Goal: Answer question/provide support: Share knowledge or assist other users

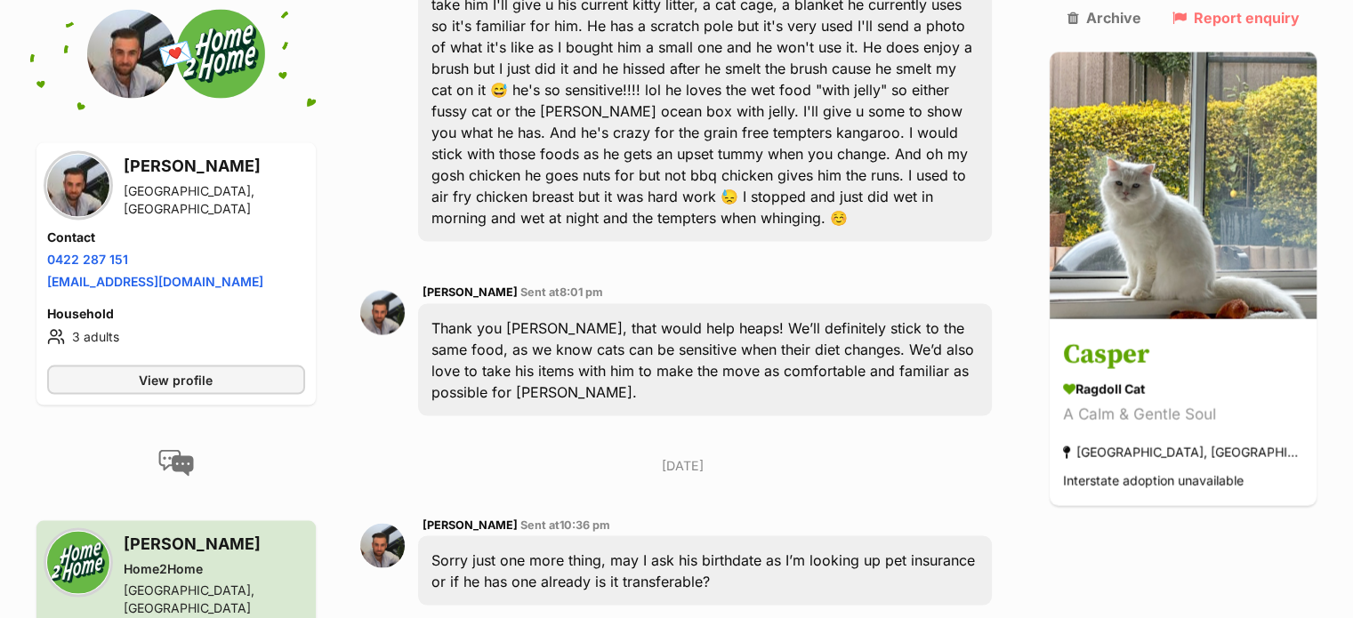
scroll to position [3486, 0]
click at [392, 291] on img at bounding box center [382, 313] width 44 height 44
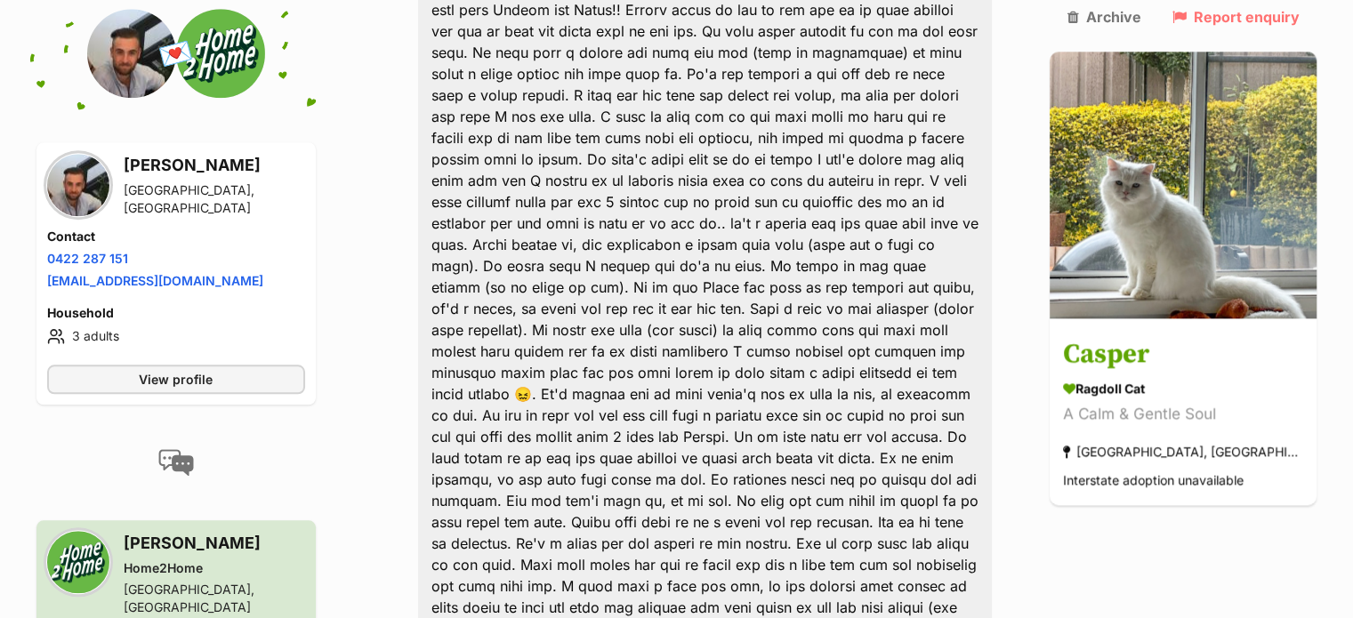
scroll to position [1797, 0]
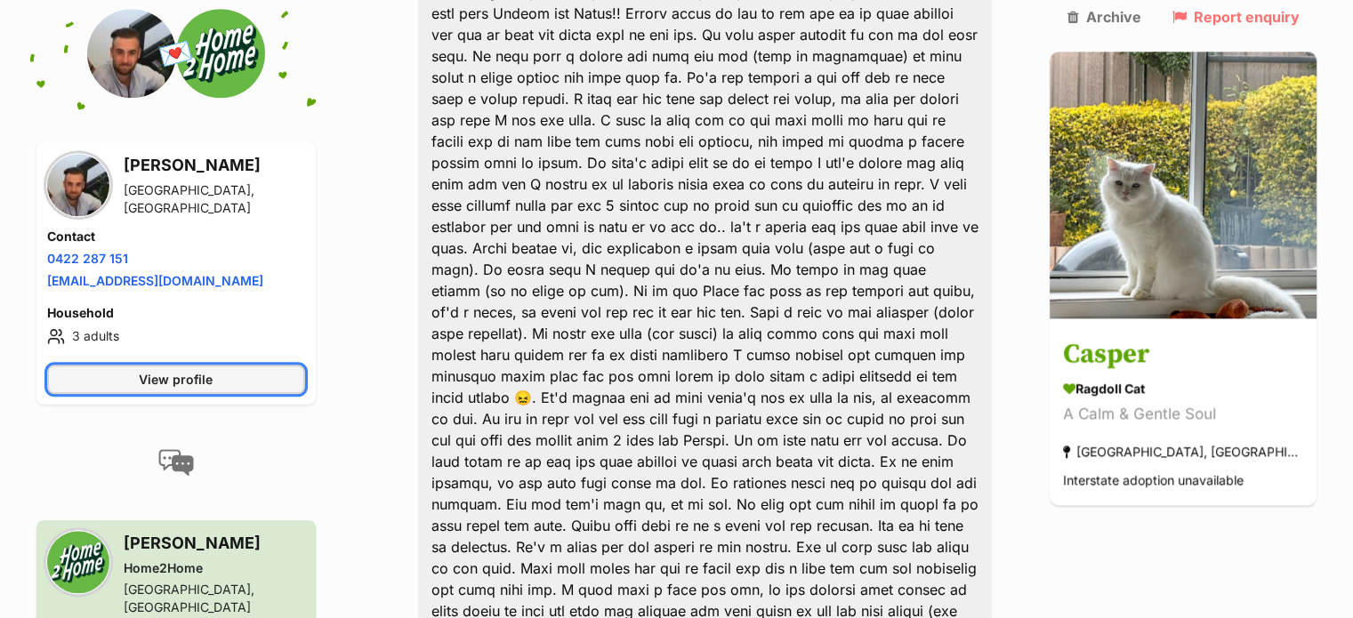
drag, startPoint x: 274, startPoint y: 375, endPoint x: 356, endPoint y: 368, distance: 82.1
click at [274, 375] on link "View profile" at bounding box center [176, 379] width 258 height 29
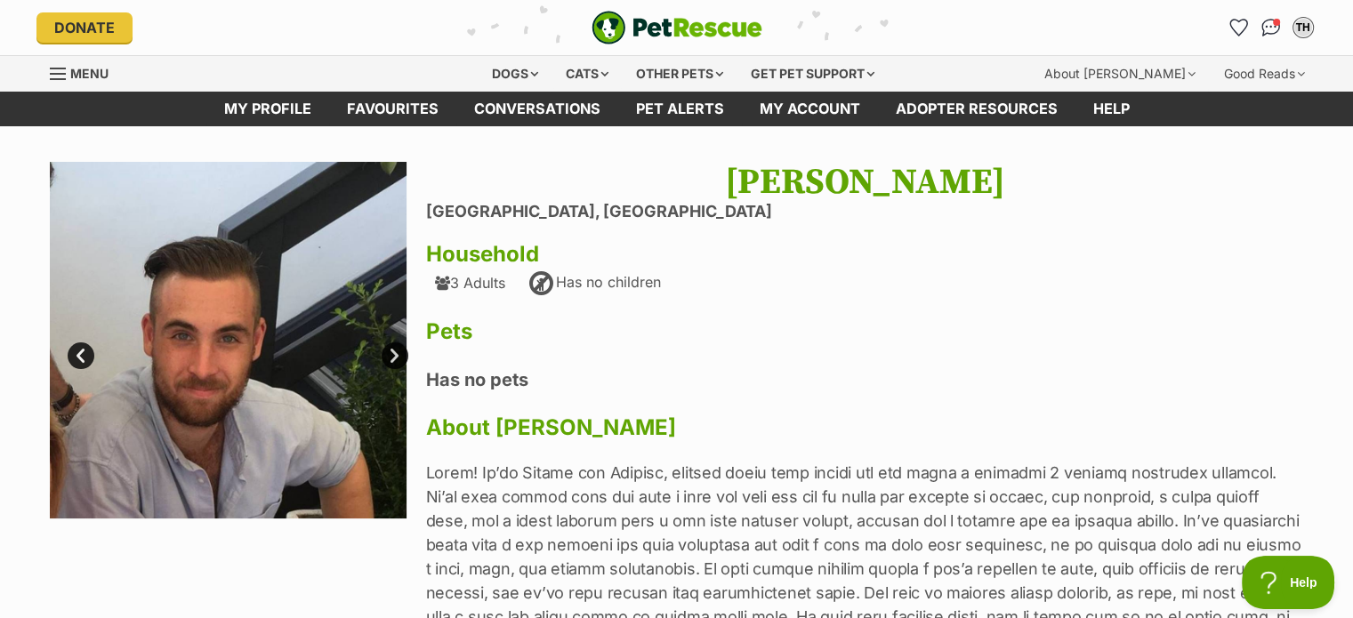
click at [398, 356] on link "Next" at bounding box center [395, 355] width 27 height 27
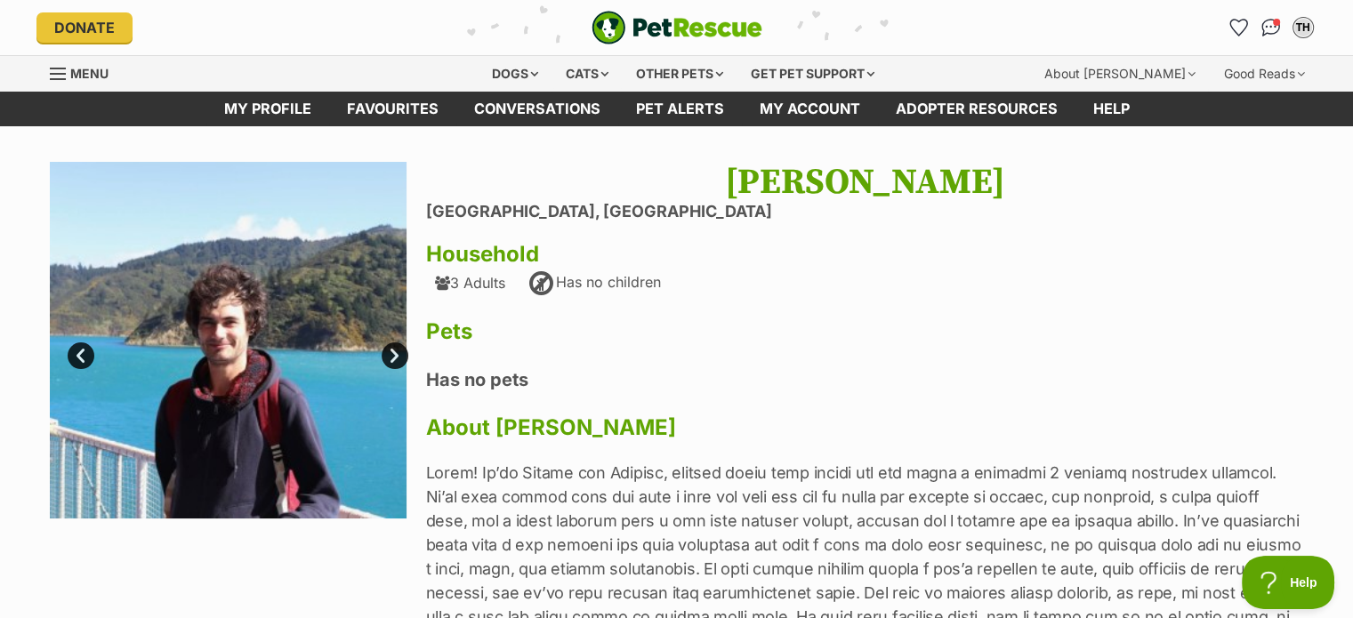
click at [398, 356] on link "Next" at bounding box center [395, 355] width 27 height 27
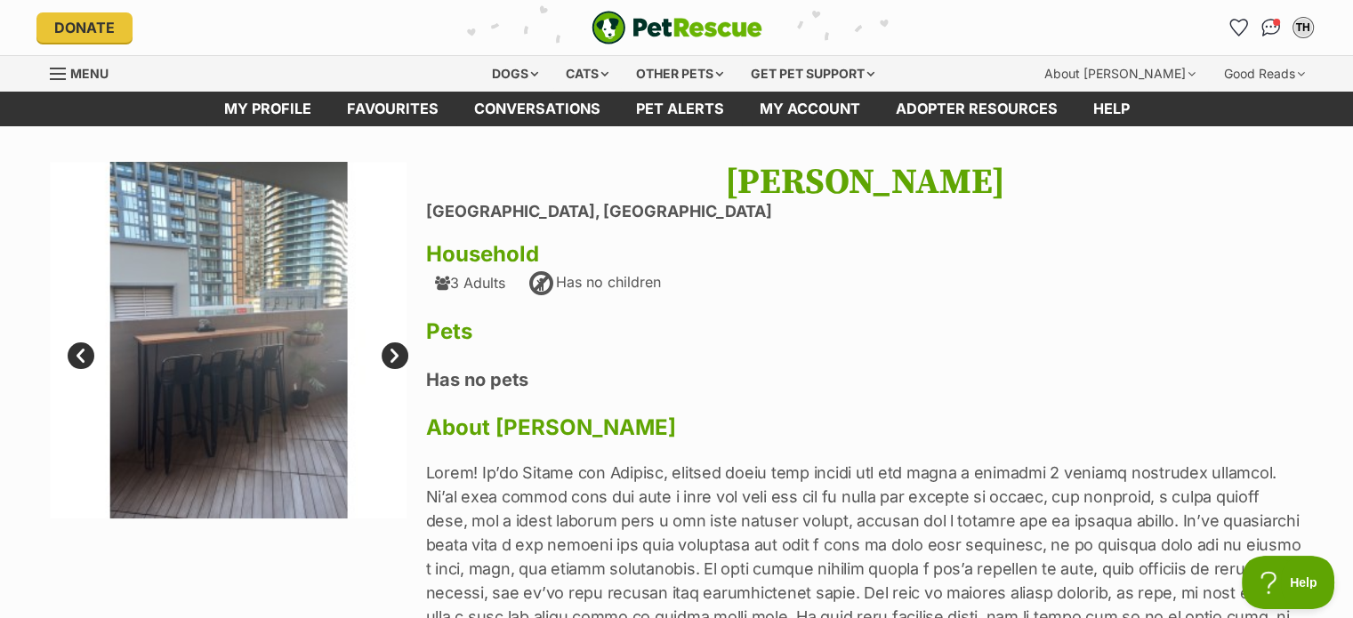
click at [398, 356] on link "Next" at bounding box center [395, 355] width 27 height 27
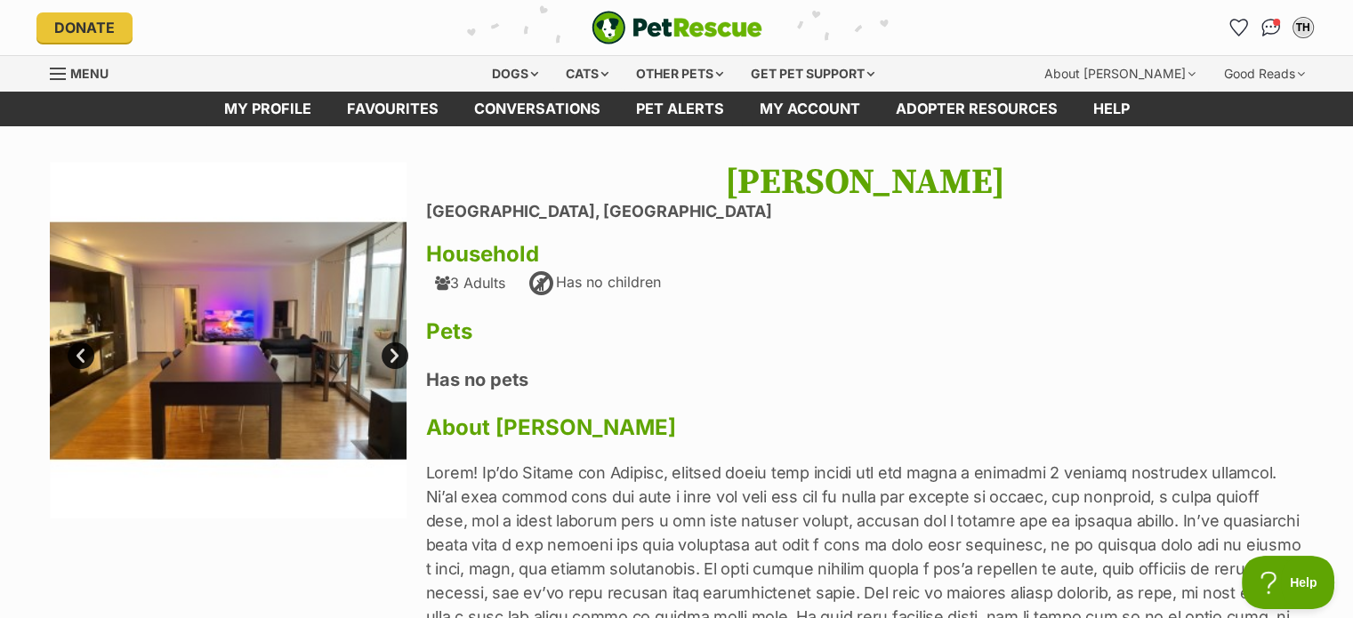
click at [398, 356] on link "Next" at bounding box center [395, 355] width 27 height 27
